Goal: Task Accomplishment & Management: Use online tool/utility

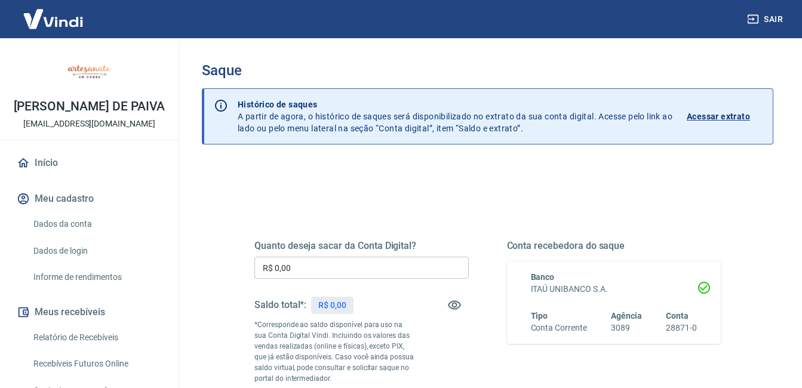
click at [338, 263] on input "R$ 0,00" at bounding box center [361, 268] width 214 height 22
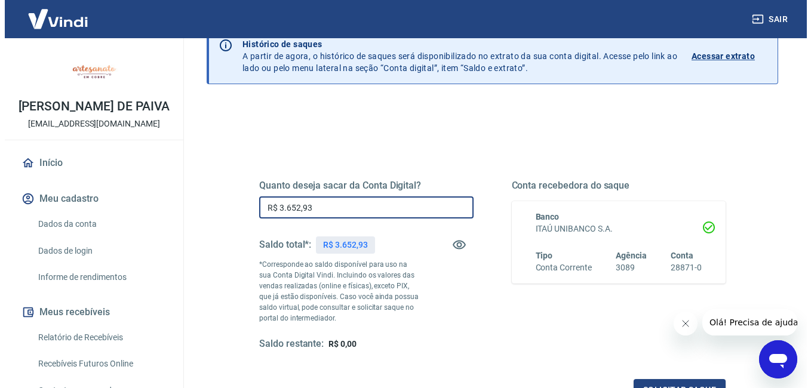
scroll to position [119, 0]
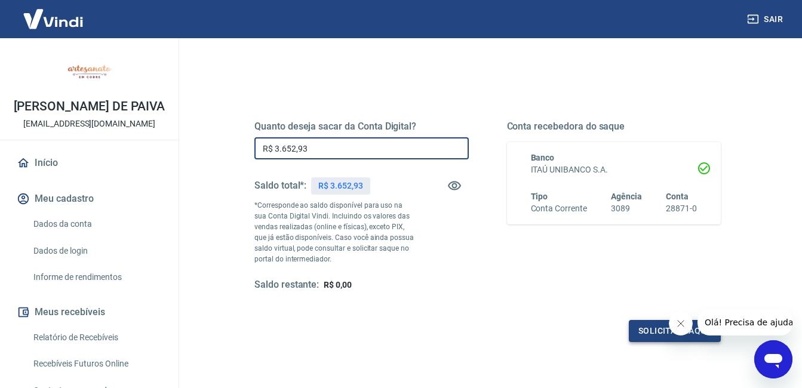
type input "R$ 3.652,93"
click at [657, 322] on button "Solicitar saque" at bounding box center [675, 331] width 92 height 22
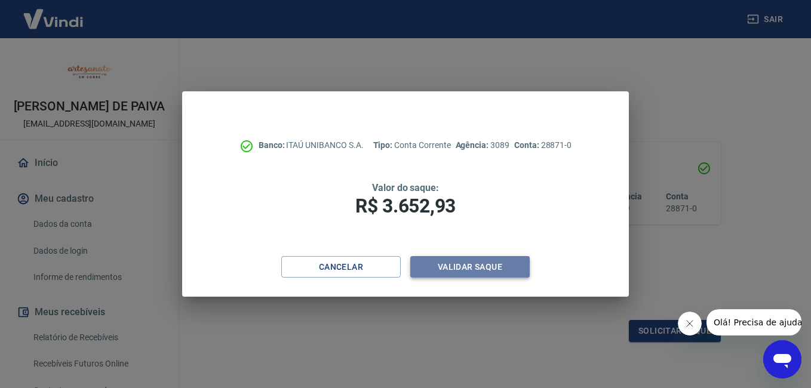
click at [466, 266] on button "Validar saque" at bounding box center [469, 267] width 119 height 22
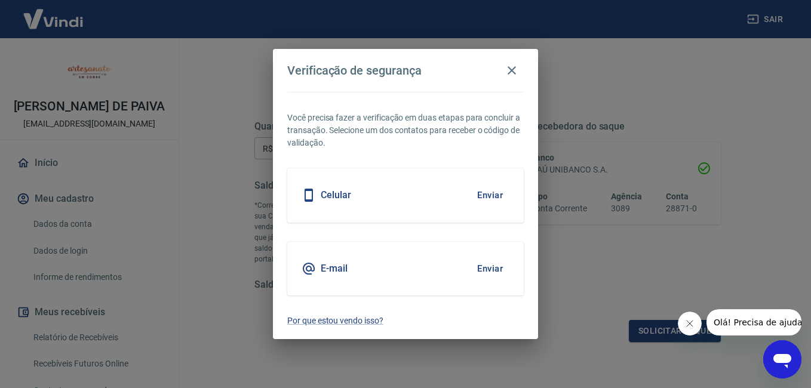
click at [389, 264] on div "E-mail Enviar" at bounding box center [405, 269] width 236 height 54
click at [479, 269] on button "Enviar" at bounding box center [489, 268] width 39 height 25
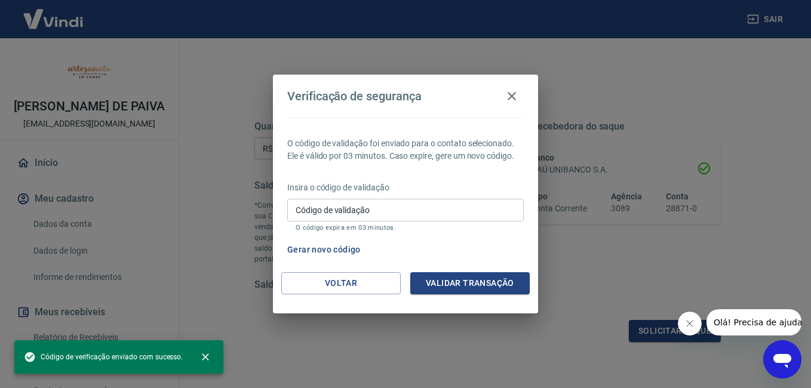
click at [484, 262] on div "O código de validação foi enviado para o contato selecionado. Ele é válido por …" at bounding box center [405, 195] width 265 height 155
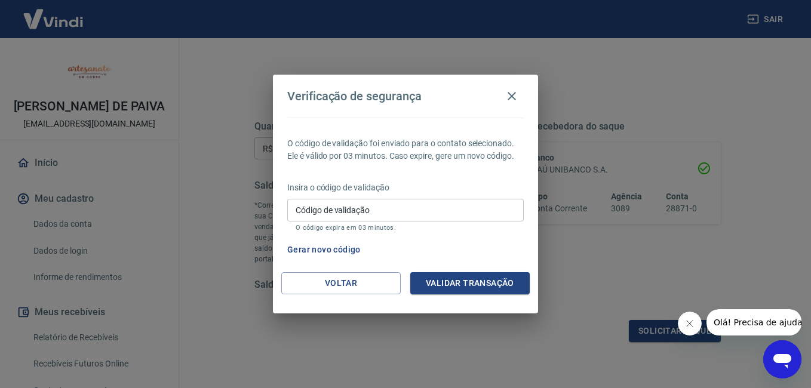
click at [416, 207] on input "Código de validação" at bounding box center [405, 210] width 236 height 22
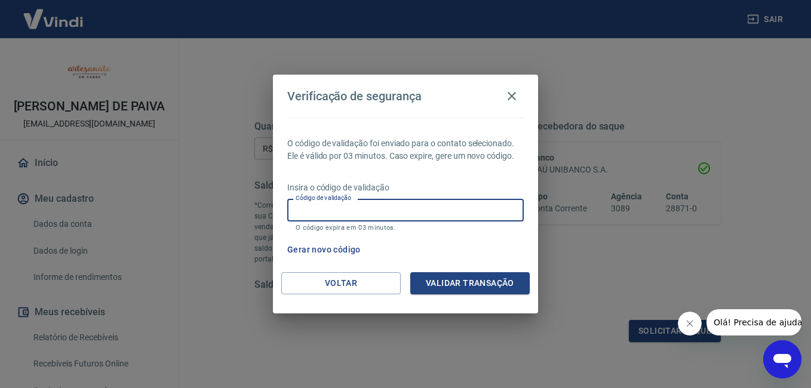
paste input "297716"
type input "297716"
click at [450, 280] on button "Validar transação" at bounding box center [469, 283] width 119 height 22
